Goal: Task Accomplishment & Management: Use online tool/utility

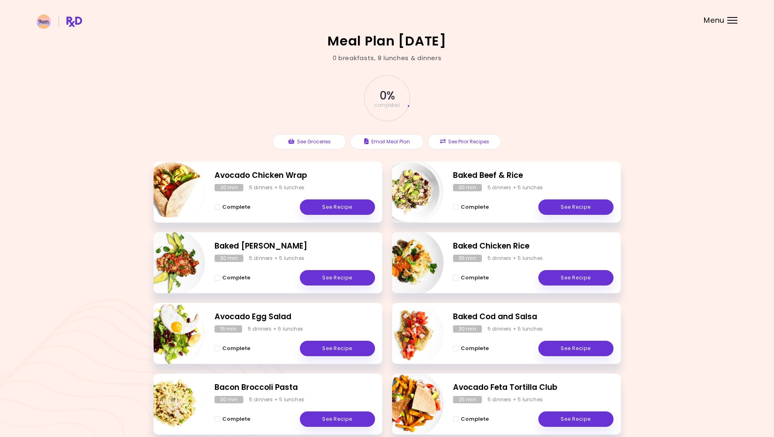
click at [725, 15] on header at bounding box center [387, 16] width 774 height 33
click at [728, 18] on div "Menu" at bounding box center [733, 20] width 10 height 7
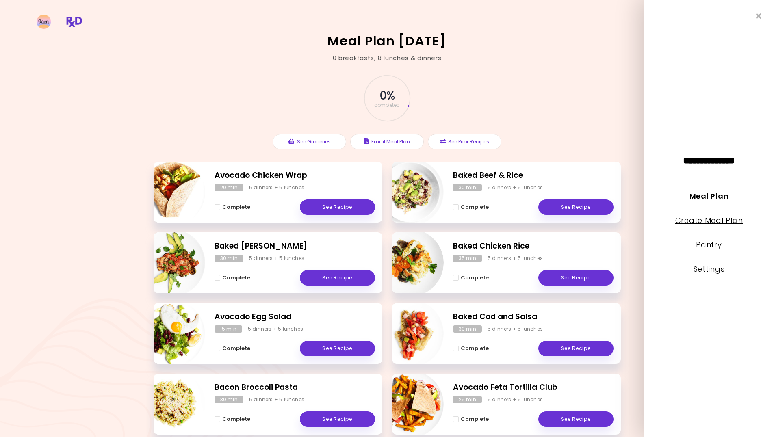
click at [704, 222] on link "Create Meal Plan" at bounding box center [710, 220] width 68 height 10
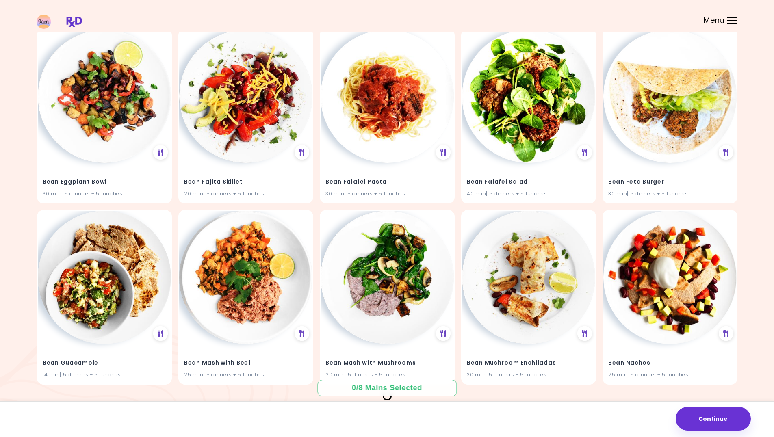
scroll to position [1901, 0]
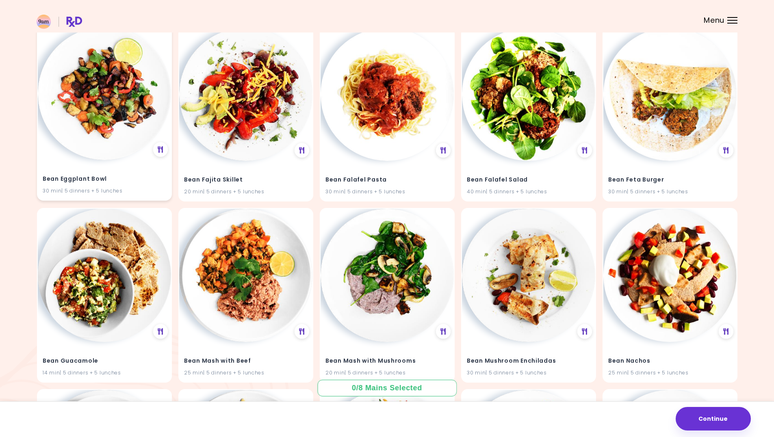
click at [108, 114] on img at bounding box center [104, 93] width 133 height 133
click at [111, 144] on img at bounding box center [104, 93] width 133 height 133
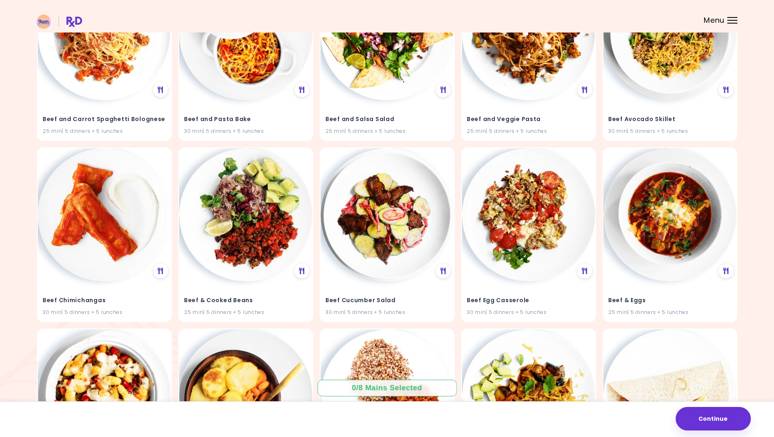
scroll to position [2700, 0]
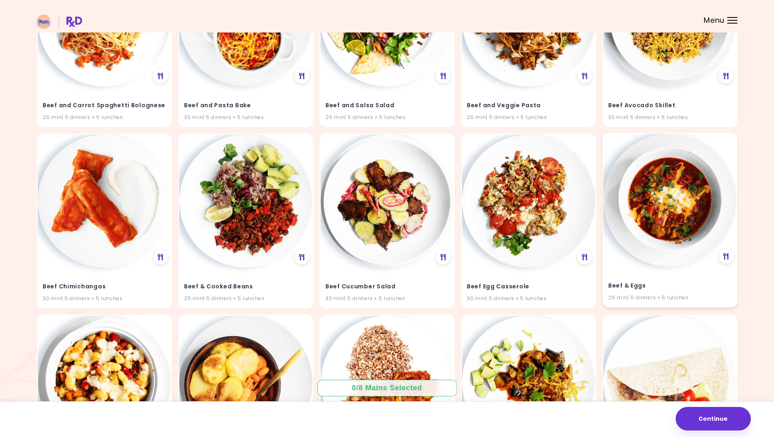
click at [667, 236] on img at bounding box center [670, 200] width 133 height 133
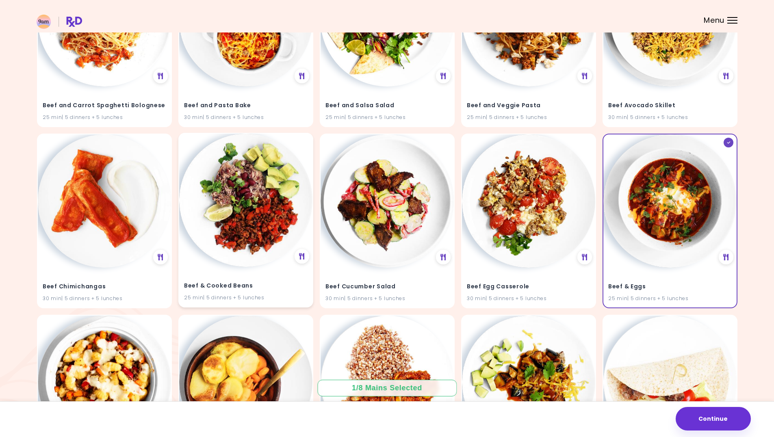
click at [280, 224] on img at bounding box center [245, 200] width 133 height 133
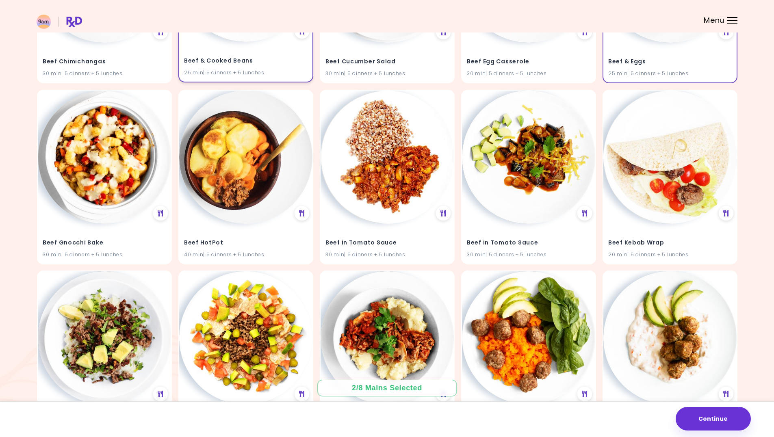
scroll to position [2944, 0]
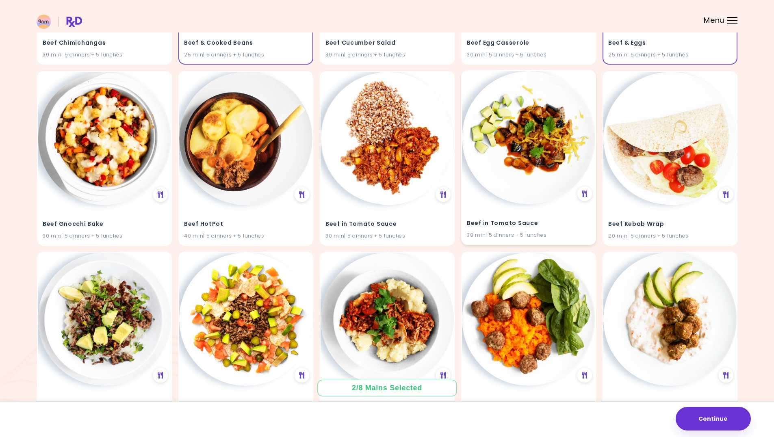
click at [556, 144] on img at bounding box center [528, 137] width 133 height 133
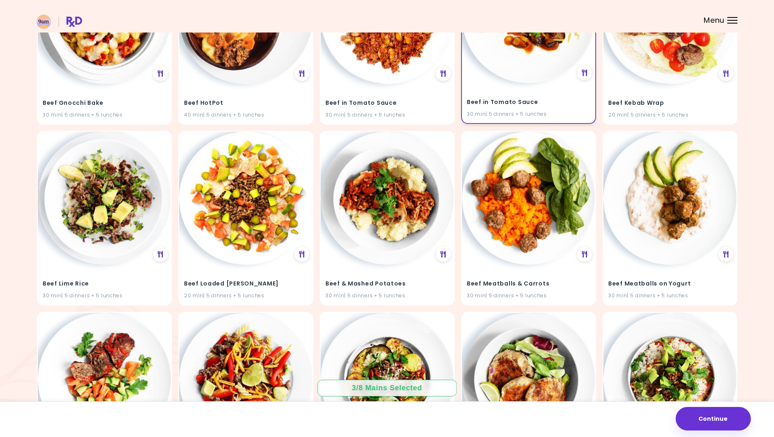
scroll to position [3066, 0]
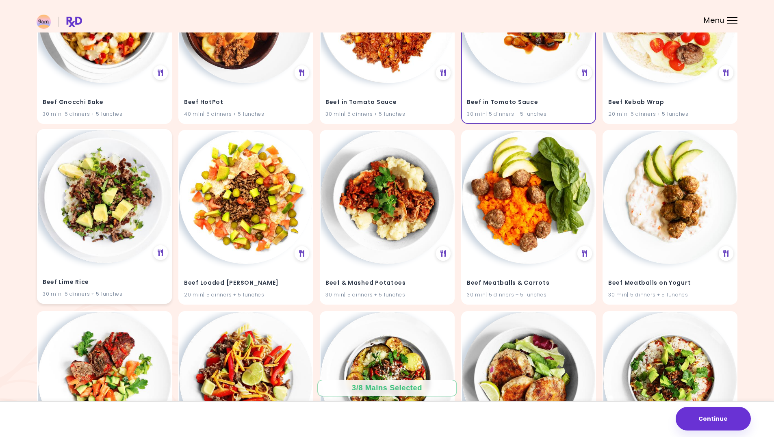
click at [114, 206] on img at bounding box center [104, 196] width 133 height 133
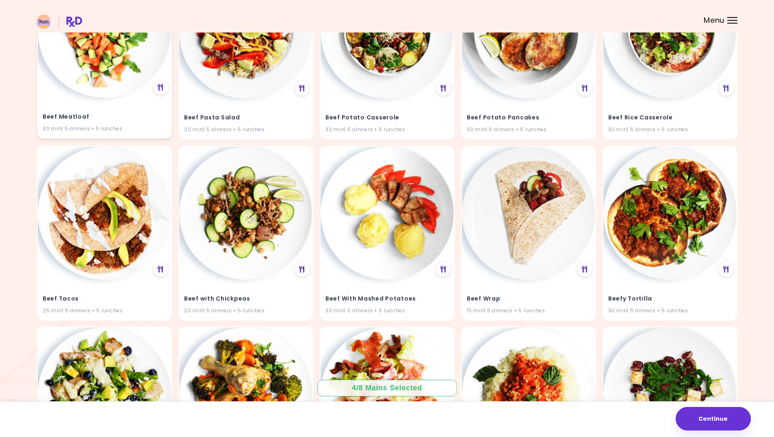
scroll to position [3432, 0]
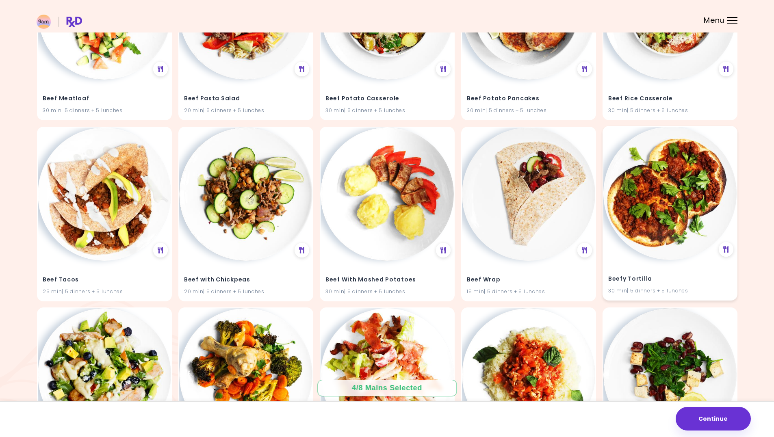
click at [680, 224] on img at bounding box center [670, 193] width 133 height 133
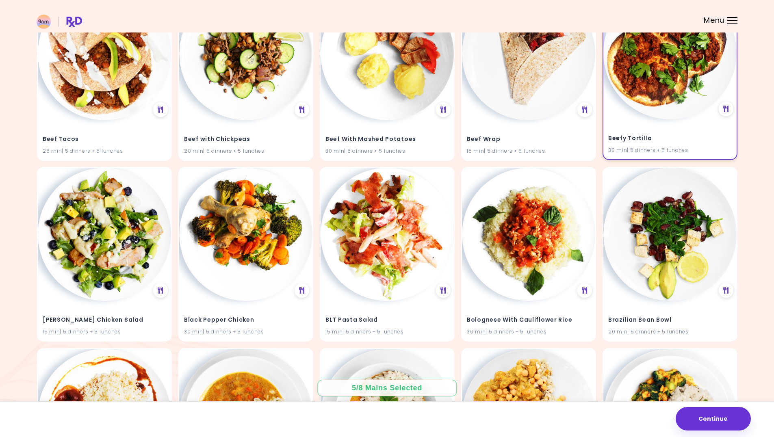
scroll to position [3635, 0]
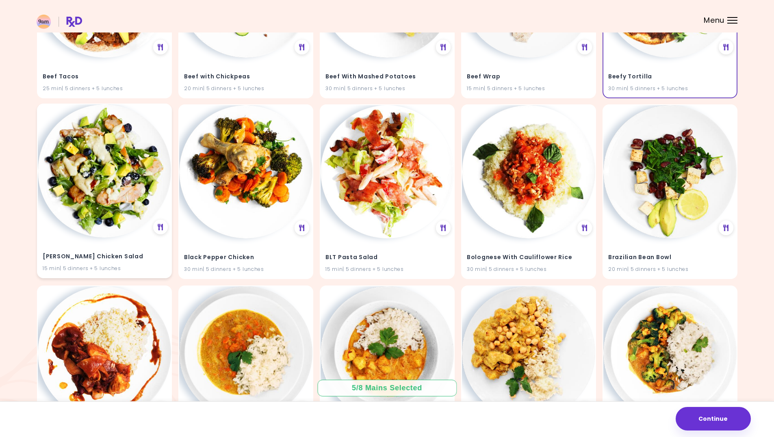
click at [110, 193] on img at bounding box center [104, 170] width 133 height 133
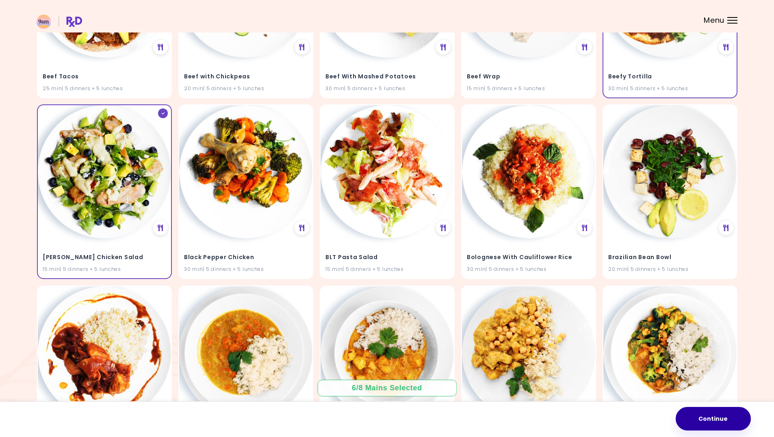
click at [742, 414] on button "Continue" at bounding box center [713, 419] width 75 height 24
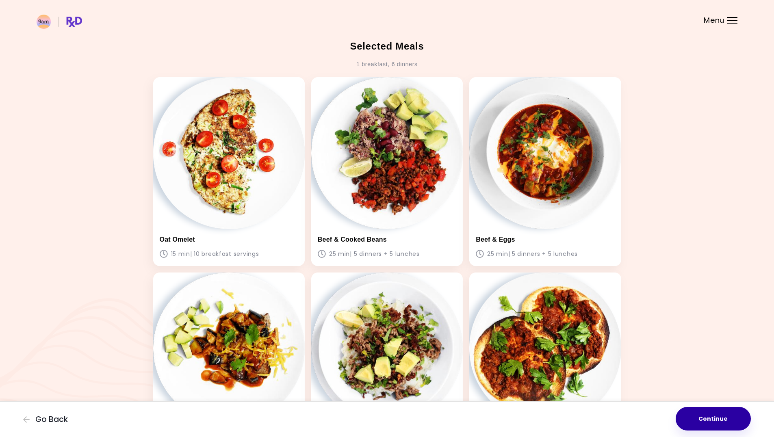
click at [727, 420] on button "Continue" at bounding box center [713, 419] width 75 height 24
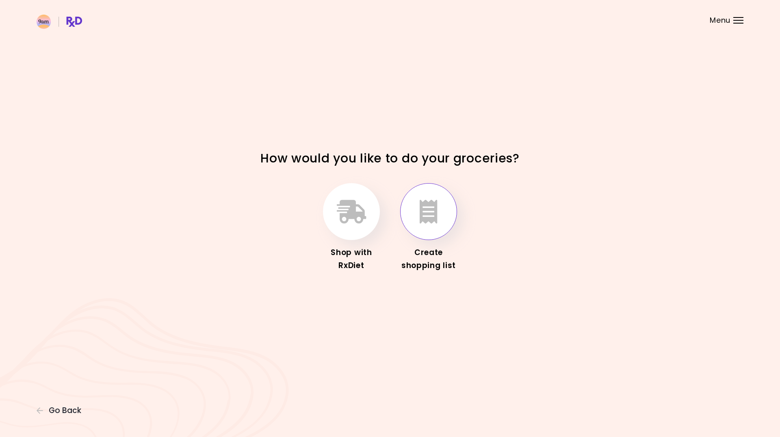
click at [431, 225] on button "button" at bounding box center [428, 211] width 57 height 57
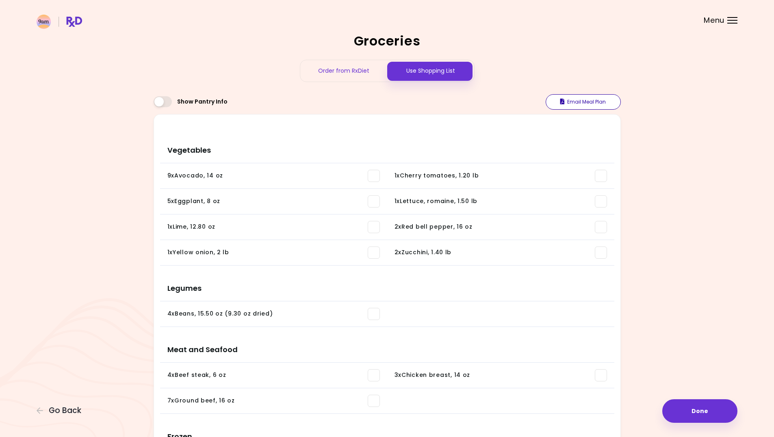
click at [585, 106] on button "Email Meal Plan" at bounding box center [583, 101] width 75 height 15
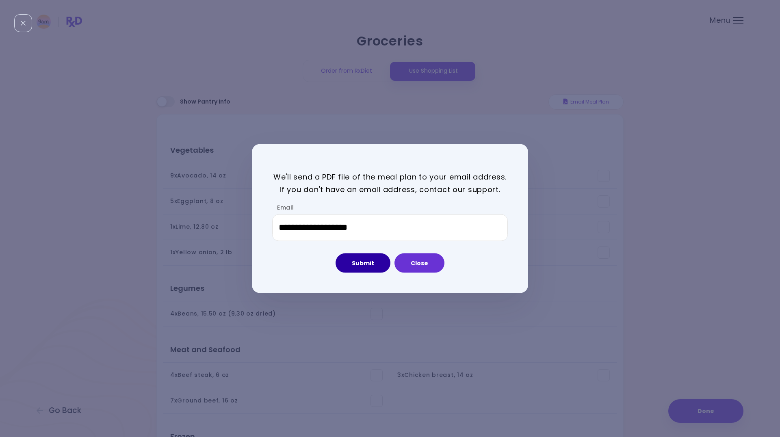
click at [376, 258] on button "Submit" at bounding box center [363, 263] width 55 height 20
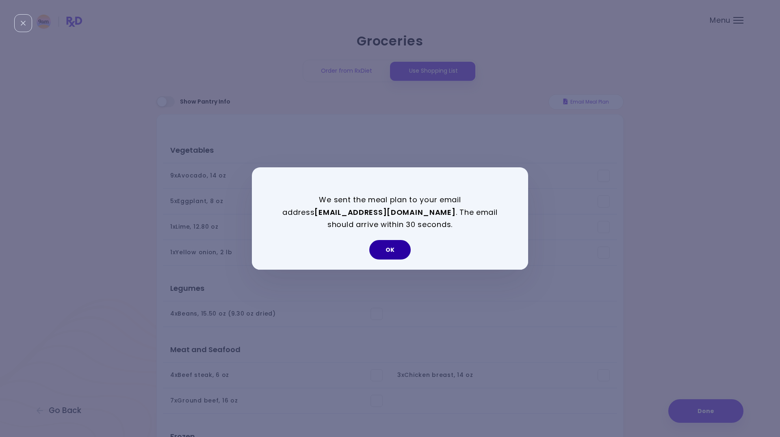
click at [406, 251] on button "OK" at bounding box center [389, 250] width 41 height 20
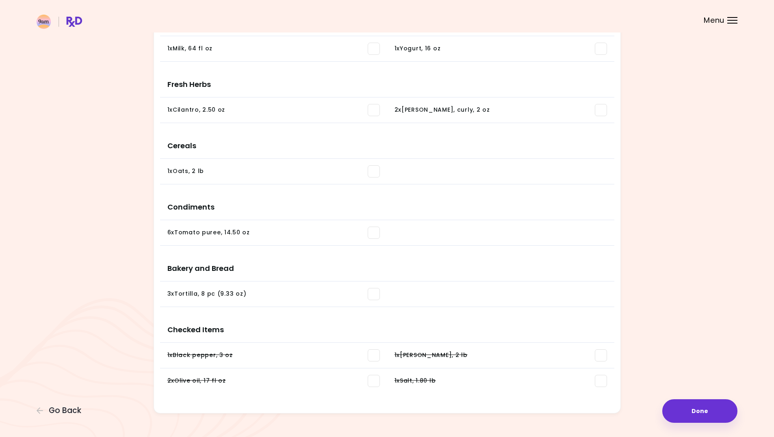
scroll to position [512, 0]
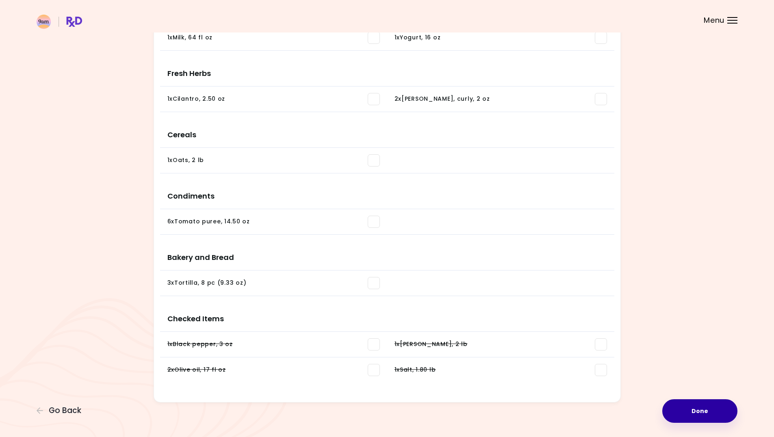
click at [696, 415] on button "Done" at bounding box center [700, 412] width 75 height 24
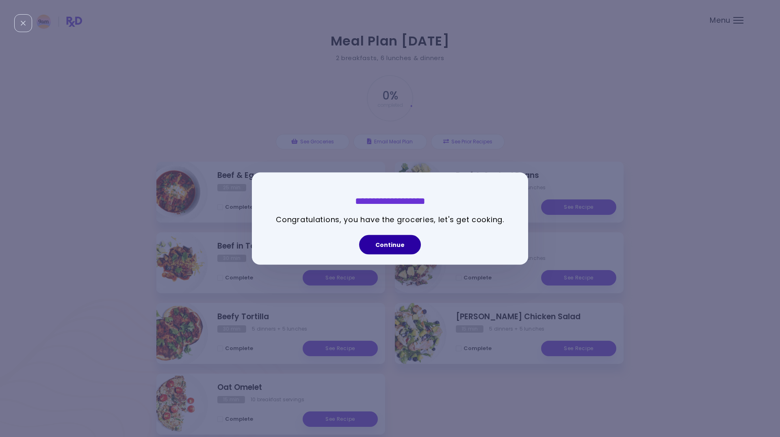
click at [381, 251] on button "Continue" at bounding box center [390, 245] width 62 height 20
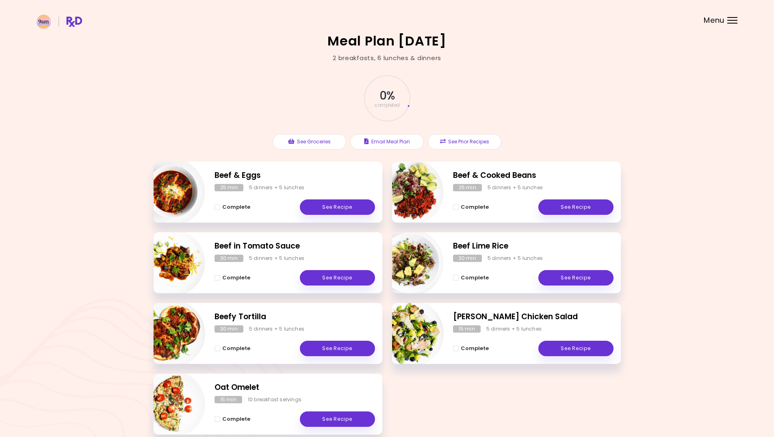
click at [502, 247] on h2 "Beef Lime Rice" at bounding box center [533, 247] width 161 height 12
click at [546, 272] on link "See Recipe" at bounding box center [576, 277] width 75 height 15
